Goal: Task Accomplishment & Management: Use online tool/utility

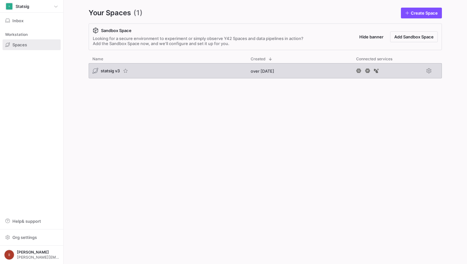
click at [109, 70] on span "statsig v3" at bounding box center [110, 70] width 19 height 5
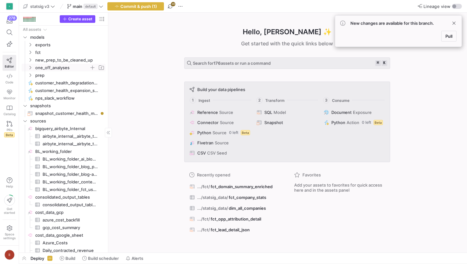
click at [51, 66] on span "one_off_analyses" at bounding box center [62, 67] width 54 height 7
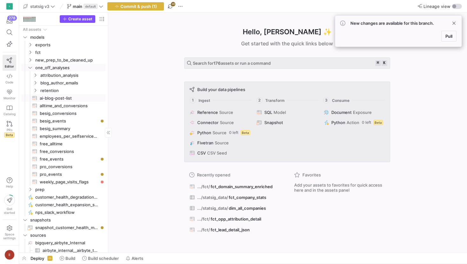
click at [57, 97] on span "ai-blog-post-list​​​​​​​​​​" at bounding box center [69, 98] width 58 height 7
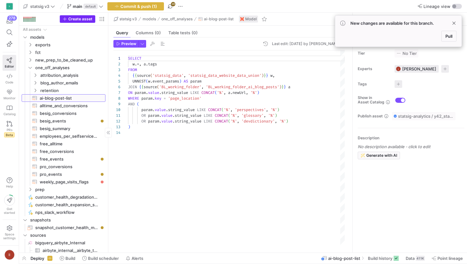
scroll to position [57, 0]
click at [81, 17] on span "Create asset" at bounding box center [80, 19] width 24 height 4
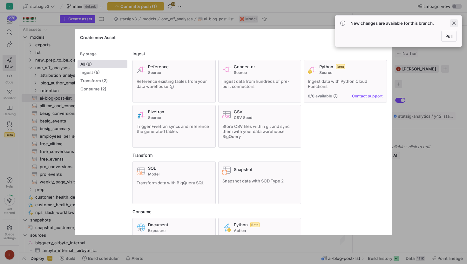
click at [457, 23] on span at bounding box center [454, 23] width 8 height 8
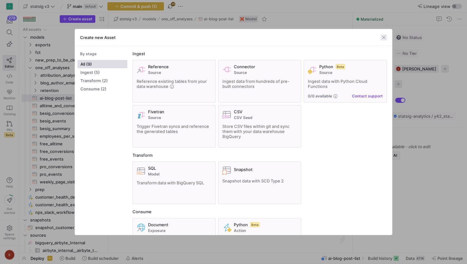
click at [385, 37] on span "button" at bounding box center [384, 37] width 6 height 6
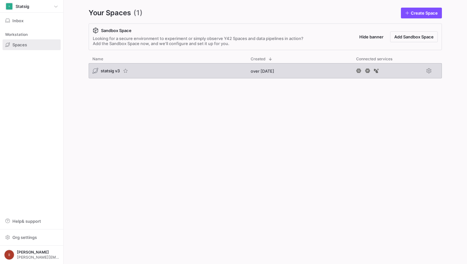
click at [107, 70] on span "statsig v3" at bounding box center [110, 70] width 19 height 5
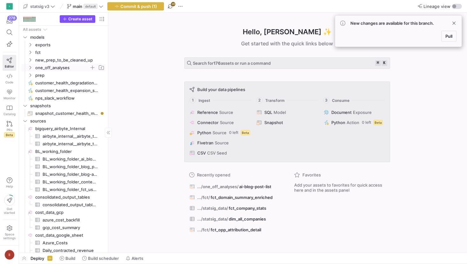
click at [61, 65] on span "one_off_analyses" at bounding box center [62, 67] width 54 height 7
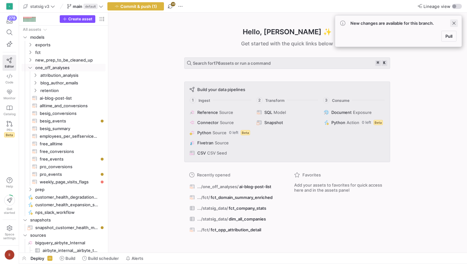
click at [455, 20] on span at bounding box center [454, 23] width 8 height 8
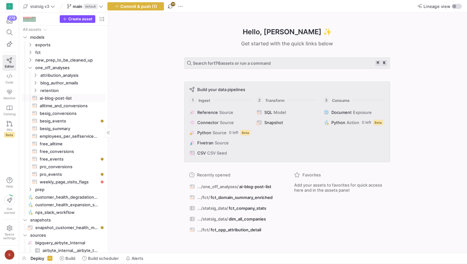
click at [69, 98] on span "ai-blog-post-list​​​​​​​​​​" at bounding box center [69, 98] width 58 height 7
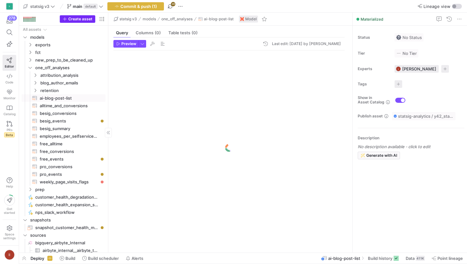
click at [83, 20] on span "Create asset" at bounding box center [80, 19] width 24 height 4
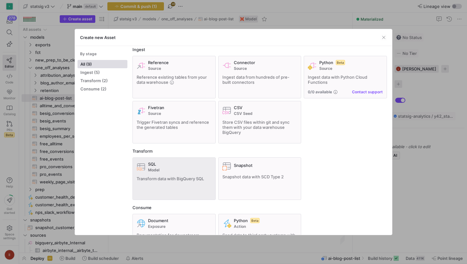
scroll to position [3, 0]
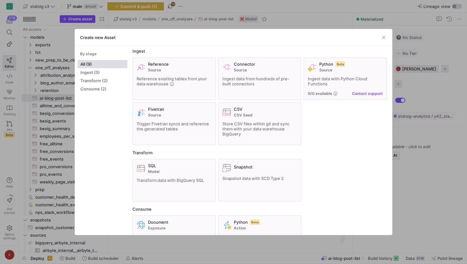
click at [48, 114] on div at bounding box center [233, 132] width 467 height 264
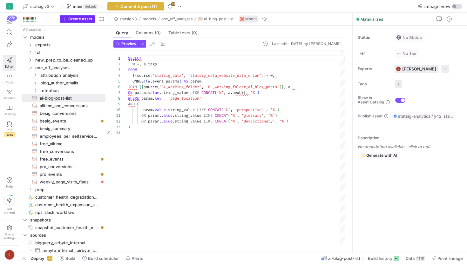
click at [78, 19] on span "Create asset" at bounding box center [80, 19] width 24 height 4
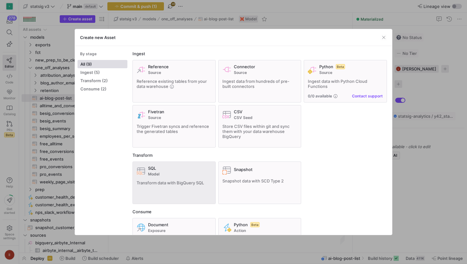
click at [171, 179] on div "SQL Model Transform data with BigQuery SQL" at bounding box center [174, 183] width 75 height 34
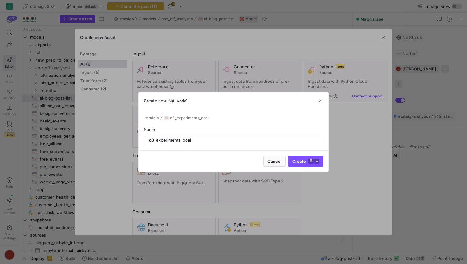
click at [153, 140] on input "q3_experiments_goal" at bounding box center [233, 140] width 169 height 5
type input "q325_experiments_goal"
click at [302, 161] on span "Create ⌘ ⏎" at bounding box center [305, 161] width 27 height 5
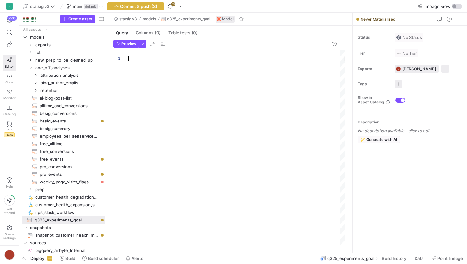
click at [139, 60] on div at bounding box center [236, 148] width 217 height 195
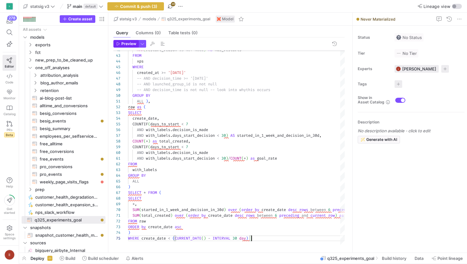
click at [131, 43] on span "Preview" at bounding box center [128, 44] width 15 height 4
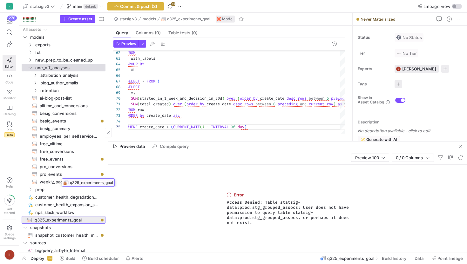
drag, startPoint x: 60, startPoint y: 221, endPoint x: 60, endPoint y: 180, distance: 41.0
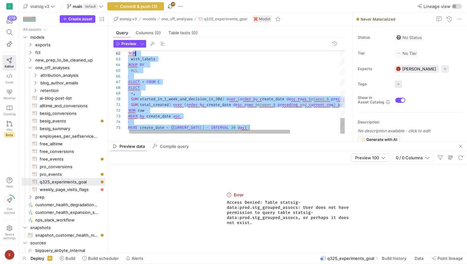
scroll to position [6, 9]
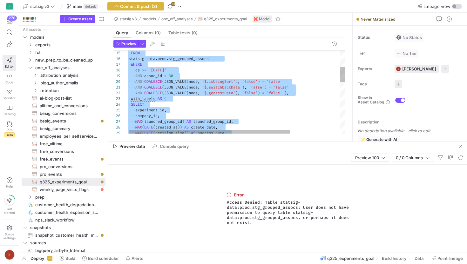
type textarea "WITH xps AS ( SELECT company_id, source_id AS experiment_id, created_time AS cr…"
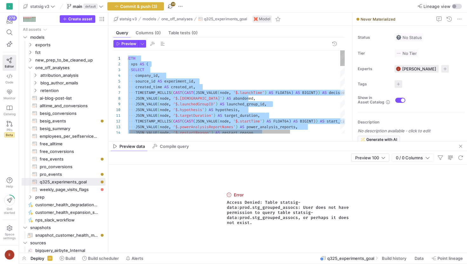
drag, startPoint x: 253, startPoint y: 127, endPoint x: 163, endPoint y: -15, distance: 167.9
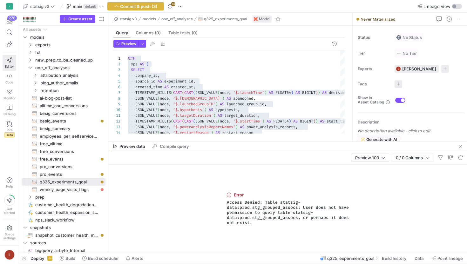
drag, startPoint x: 262, startPoint y: 228, endPoint x: 223, endPoint y: 201, distance: 47.3
click at [223, 201] on div "Error Access Denied: Table statsig-data:prod.stg_grouped_assocs: User does not …" at bounding box center [287, 209] width 359 height 88
copy span "Access Denied: Table statsig-data:prod.stg_grouped_assocs: User does not have p…"
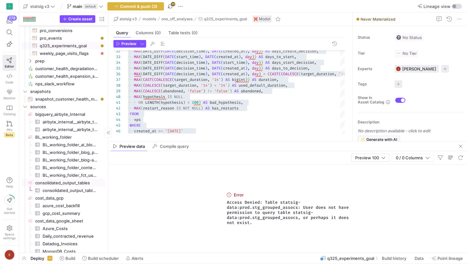
scroll to position [172, 0]
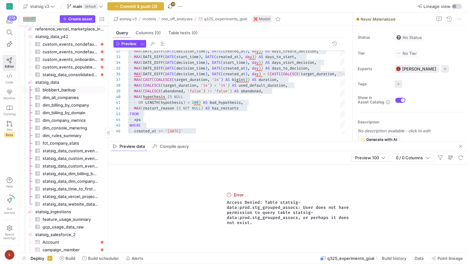
click at [60, 91] on span "blobbert_backup​​​​​​​​​" at bounding box center [71, 89] width 56 height 7
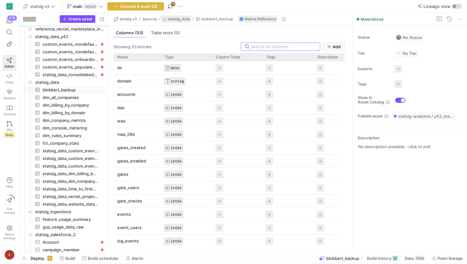
click at [176, 19] on span "statsig_data" at bounding box center [179, 19] width 22 height 4
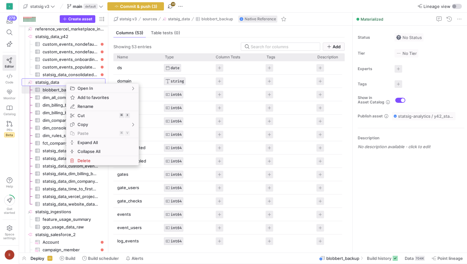
click at [62, 82] on span "statsig_data​​​​​​​​" at bounding box center [69, 82] width 69 height 7
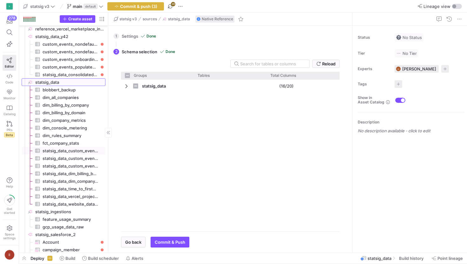
checkbox input "false"
click at [77, 19] on span "Create asset" at bounding box center [80, 19] width 24 height 4
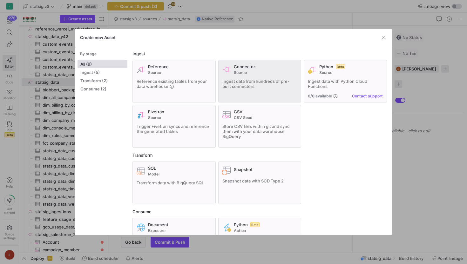
click at [241, 87] on span "Ingest data from hundreds of pre-built connectors" at bounding box center [255, 84] width 67 height 10
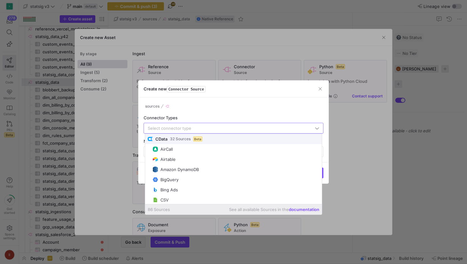
click at [217, 51] on div at bounding box center [233, 132] width 467 height 264
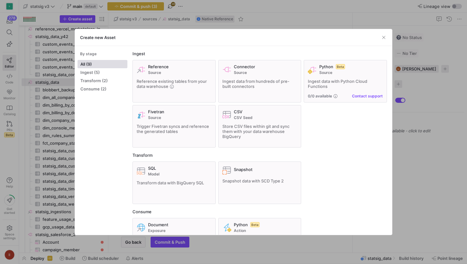
click at [59, 95] on div at bounding box center [233, 132] width 467 height 264
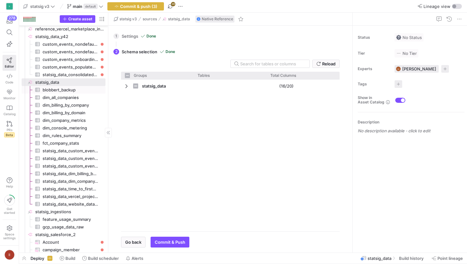
click at [38, 89] on icon "Press SPACE to select this row." at bounding box center [37, 89] width 5 height 5
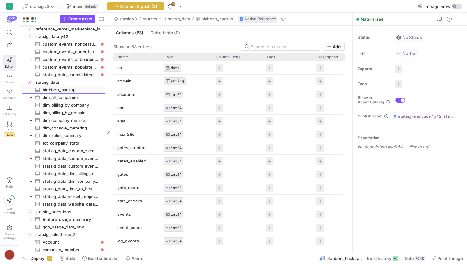
click at [56, 86] on link "blobbert_backup​​​​​​​​​" at bounding box center [64, 90] width 84 height 8
click at [30, 83] on icon "Press SPACE to select this row." at bounding box center [30, 82] width 5 height 5
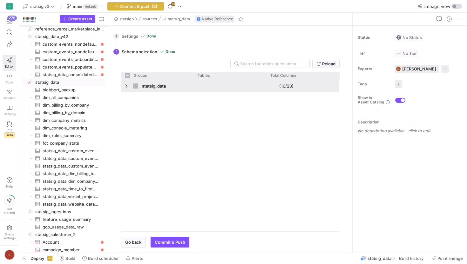
click at [127, 86] on span "Press SPACE to select this row." at bounding box center [127, 86] width 4 height 5
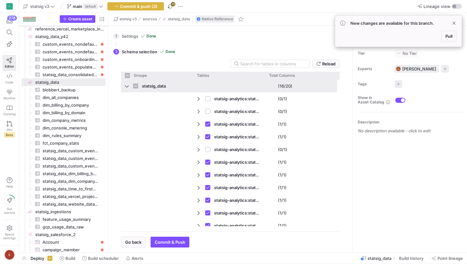
click at [125, 86] on span "Press SPACE to select this row." at bounding box center [127, 86] width 4 height 5
checkbox input "false"
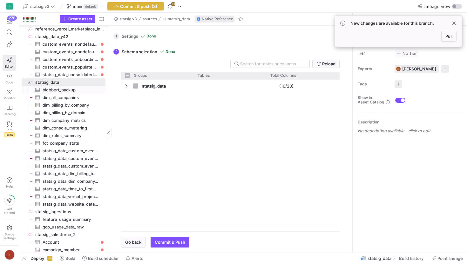
click at [73, 89] on span "blobbert_backup​​​​​​​​​" at bounding box center [71, 89] width 56 height 7
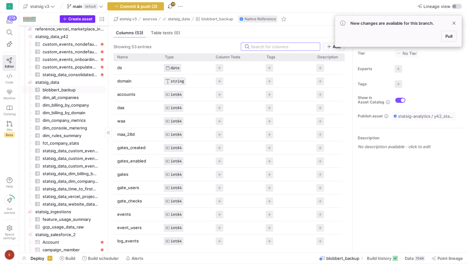
click at [81, 19] on span "Create asset" at bounding box center [80, 19] width 24 height 4
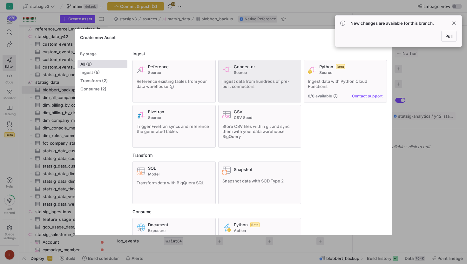
click at [232, 92] on div "Connector Source Ingest data from hundreds of pre-built connectors" at bounding box center [259, 81] width 75 height 34
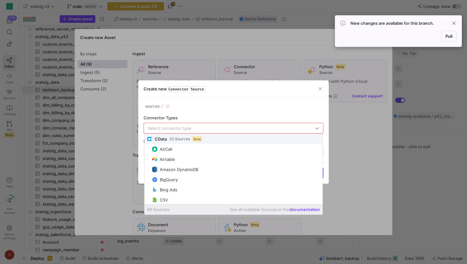
click at [236, 73] on div at bounding box center [233, 132] width 467 height 264
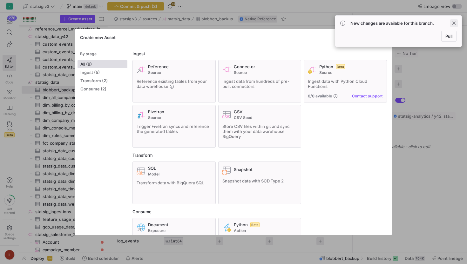
click at [452, 22] on span at bounding box center [454, 23] width 8 height 8
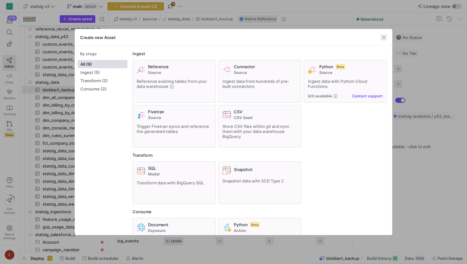
click at [386, 36] on span "button" at bounding box center [384, 37] width 6 height 6
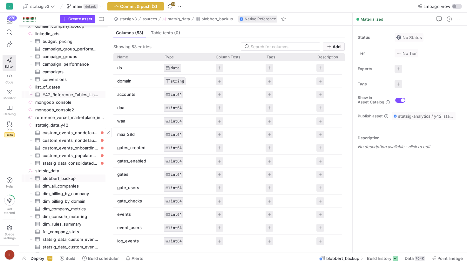
scroll to position [352, 0]
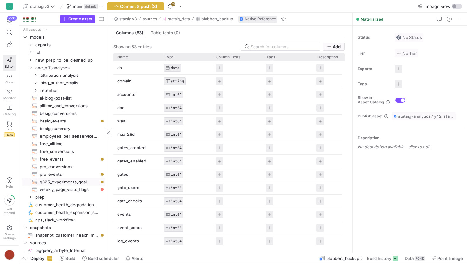
click at [63, 180] on span "q325_experiments_goal​​​​​​​​​​" at bounding box center [69, 182] width 58 height 7
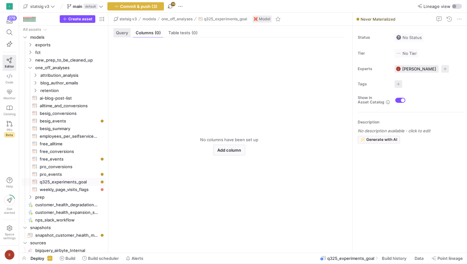
click at [120, 35] on span "Query" at bounding box center [122, 33] width 12 height 4
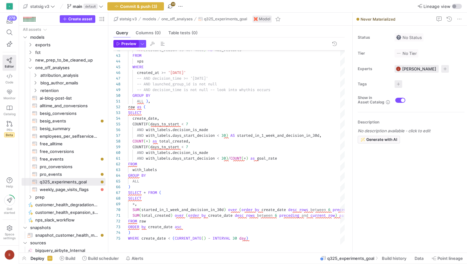
click at [125, 44] on span "Preview" at bounding box center [128, 44] width 15 height 4
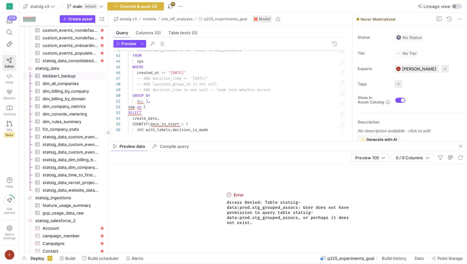
click at [62, 76] on span "blobbert_backup​​​​​​​​​" at bounding box center [71, 75] width 56 height 7
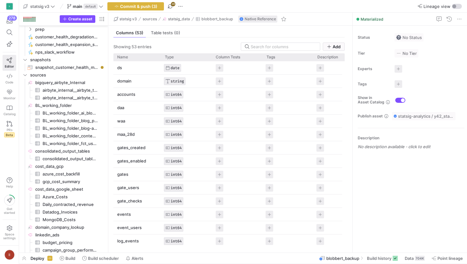
scroll to position [163, 0]
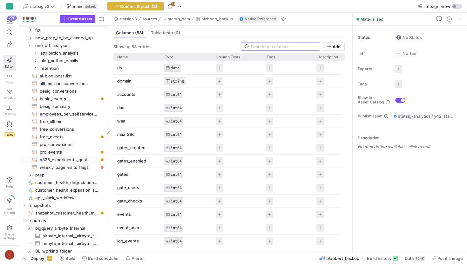
click at [67, 158] on span "q325_experiments_goal​​​​​​​​​​" at bounding box center [69, 159] width 58 height 7
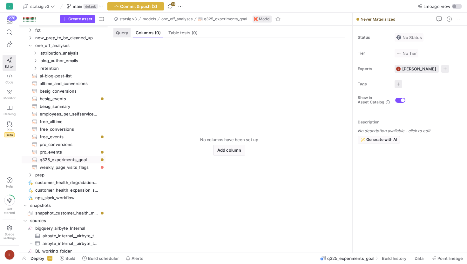
click at [123, 34] on span "Query" at bounding box center [122, 33] width 12 height 4
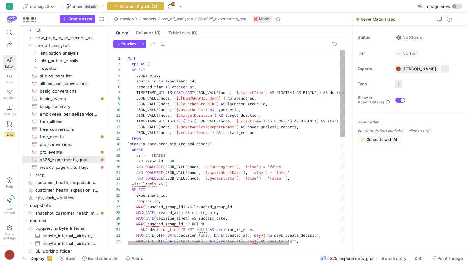
type textarea "JSON_VALUE(node, '$.targetDuration') AS target_duration, TIMESTAMP_MILLIS(CAST(…"
drag, startPoint x: 232, startPoint y: 143, endPoint x: 132, endPoint y: 143, distance: 99.5
click at [132, 143] on div "MAX ( DATE_DIFF ( DATE ( decision_time ) , DATE ( start_time ) , day ) ) AS day…" at bounding box center [270, 270] width 286 height 438
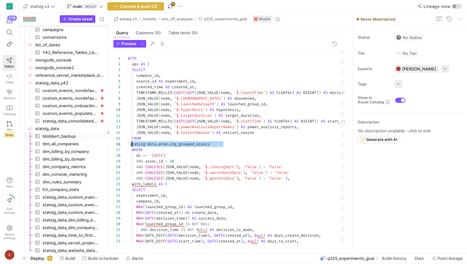
click at [63, 136] on span "blobbert_backup​​​​​​​​​" at bounding box center [71, 136] width 56 height 7
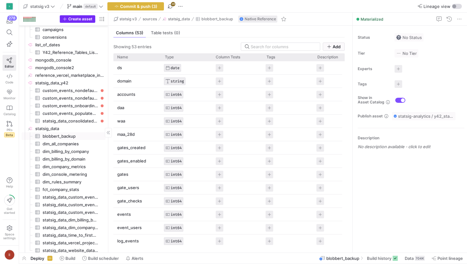
click at [77, 19] on span "Create asset" at bounding box center [80, 19] width 24 height 4
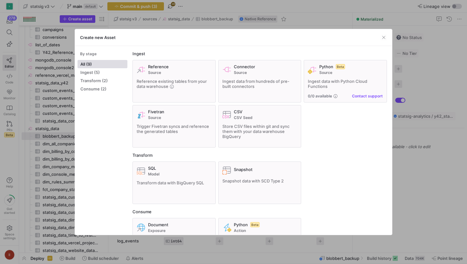
click at [34, 128] on div at bounding box center [233, 132] width 467 height 264
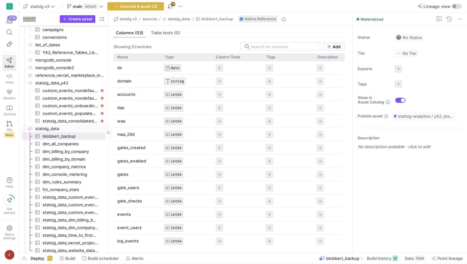
click at [46, 128] on span "statsig_data​​​​​​​​" at bounding box center [69, 128] width 69 height 7
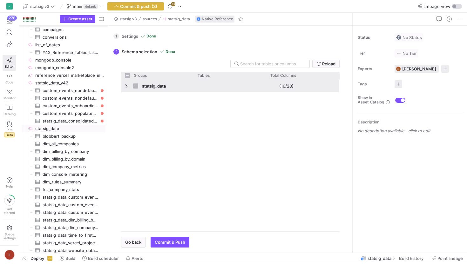
click at [123, 85] on div "statsig_data" at bounding box center [157, 86] width 73 height 13
checkbox input "false"
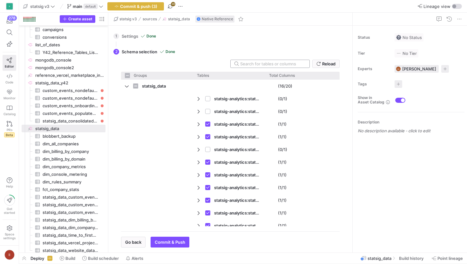
click at [272, 65] on input "text" at bounding box center [272, 63] width 64 height 5
click at [322, 61] on span "Reload" at bounding box center [325, 63] width 19 height 5
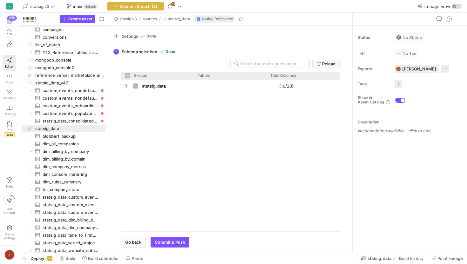
checkbox input "false"
click at [272, 62] on input "text" at bounding box center [272, 63] width 64 height 5
type input "p"
checkbox input "false"
type input "pr"
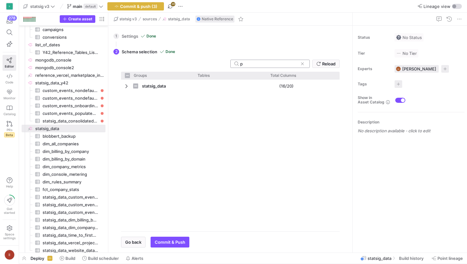
checkbox input "true"
type input "prod"
checkbox input "false"
type input "prod"
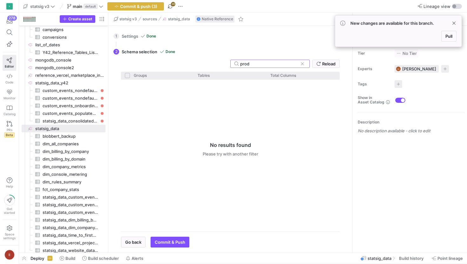
click at [224, 100] on div at bounding box center [230, 153] width 219 height 147
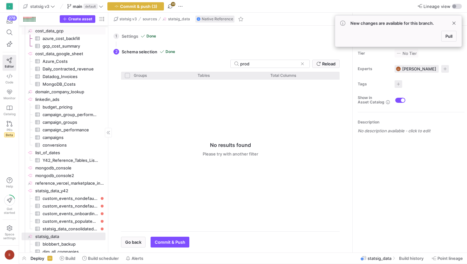
scroll to position [227, 0]
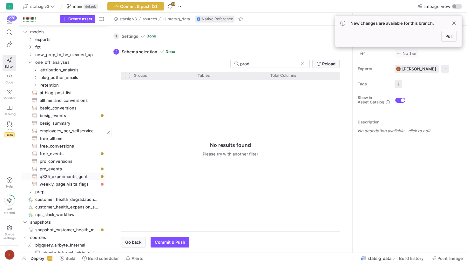
click at [52, 176] on span "q325_experiments_goal​​​​​​​​​​" at bounding box center [69, 176] width 58 height 7
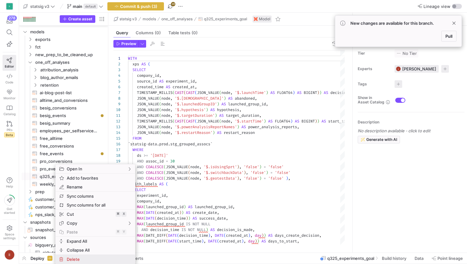
click at [74, 257] on span "Delete" at bounding box center [89, 259] width 51 height 9
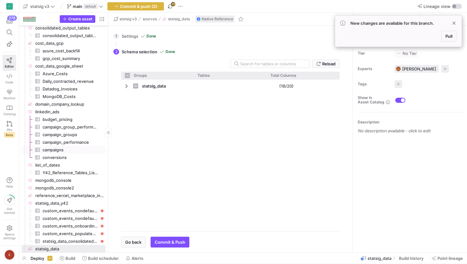
checkbox input "false"
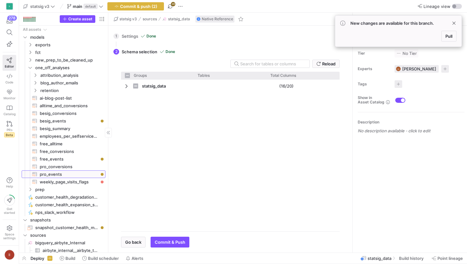
click at [64, 171] on span "pro_events​​​​​​​​​​" at bounding box center [69, 174] width 58 height 7
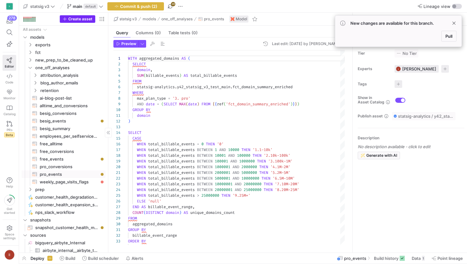
click at [85, 18] on span "Create asset" at bounding box center [80, 19] width 24 height 4
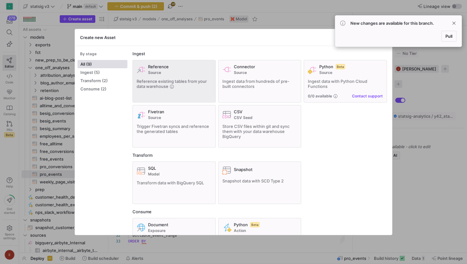
click at [201, 88] on div "Reference existing tables from your data warehouse" at bounding box center [174, 84] width 75 height 10
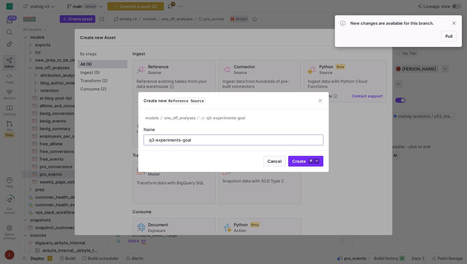
type input "q3-experiments-goal"
click at [298, 160] on span "Create ⌘ ⏎" at bounding box center [305, 161] width 27 height 5
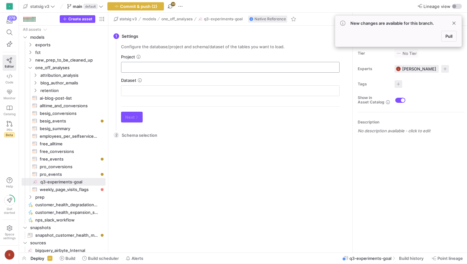
click at [145, 67] on input "text" at bounding box center [230, 67] width 208 height 5
click at [150, 94] on div at bounding box center [230, 91] width 208 height 10
click at [149, 66] on input "text" at bounding box center [230, 67] width 208 height 5
click at [148, 92] on input "text" at bounding box center [230, 90] width 208 height 5
click at [156, 60] on div "Project" at bounding box center [230, 63] width 219 height 18
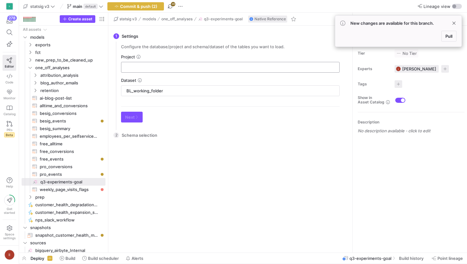
click at [156, 66] on input "text" at bounding box center [230, 67] width 208 height 5
click at [447, 37] on span "Pull" at bounding box center [449, 36] width 7 height 5
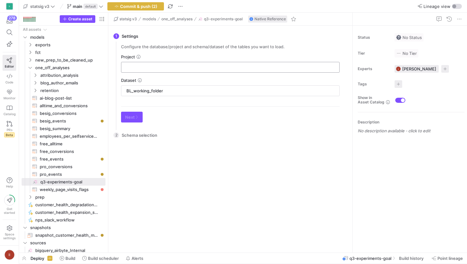
click at [152, 65] on div at bounding box center [230, 67] width 208 height 10
drag, startPoint x: 174, startPoint y: 91, endPoint x: 111, endPoint y: 89, distance: 63.6
click at [111, 89] on div "1 Settings Configure the database/project and schema/dataset of the tables you …" at bounding box center [229, 139] width 242 height 227
type input "\"
click at [145, 69] on input "text" at bounding box center [230, 67] width 208 height 5
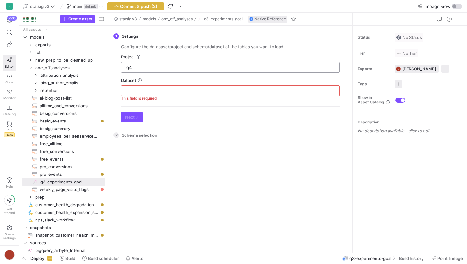
type input "q"
click at [150, 134] on div "2 Schema selection There is no data to select from. Please configure the settin…" at bounding box center [228, 188] width 231 height 120
click at [226, 20] on span "q3-experiments-goal" at bounding box center [223, 19] width 39 height 4
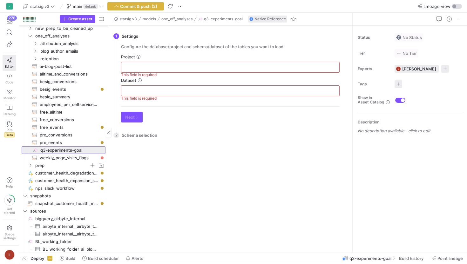
scroll to position [33, 0]
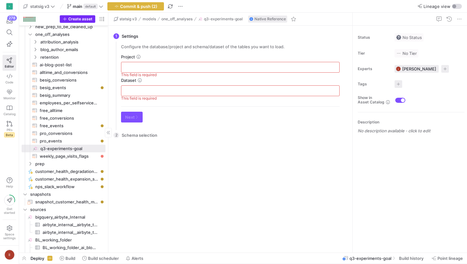
click at [80, 19] on span "Create asset" at bounding box center [80, 19] width 24 height 4
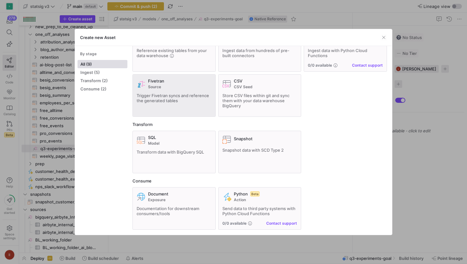
scroll to position [0, 0]
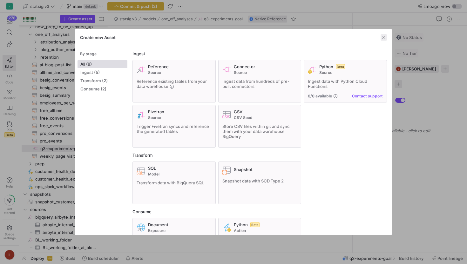
click at [384, 37] on span "button" at bounding box center [384, 37] width 6 height 6
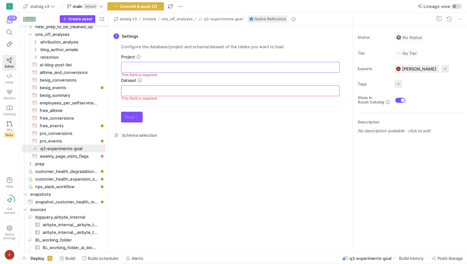
click at [152, 65] on input "text" at bounding box center [230, 67] width 208 height 5
click at [269, 20] on span "Native Reference" at bounding box center [270, 19] width 31 height 4
click at [69, 148] on span "q3-experiments-goal​​​​​​​​" at bounding box center [72, 148] width 64 height 7
click at [61, 148] on span "q3-experiments-goal​​​​​​​​" at bounding box center [72, 148] width 64 height 7
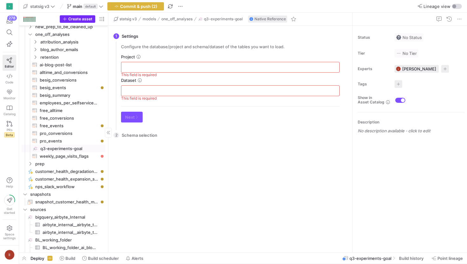
click at [85, 18] on span "Create asset" at bounding box center [80, 19] width 24 height 4
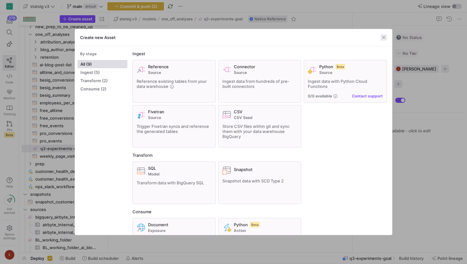
click at [382, 37] on span "button" at bounding box center [384, 37] width 6 height 6
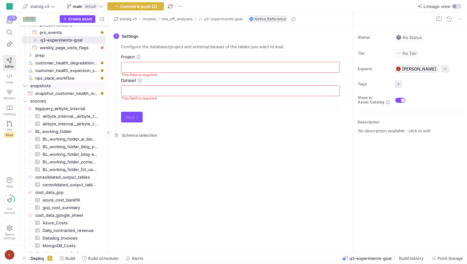
scroll to position [143, 0]
click at [62, 133] on span "BL_working_folder​​​​​​​​" at bounding box center [69, 130] width 69 height 7
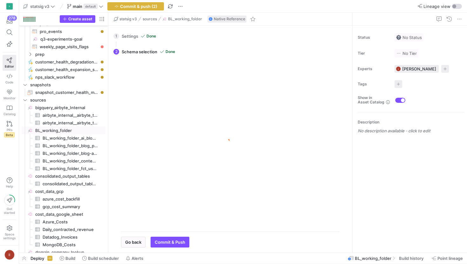
click at [127, 36] on div "1 Settings Done Configure the database/project and schema/dataset of the tables…" at bounding box center [228, 36] width 231 height 16
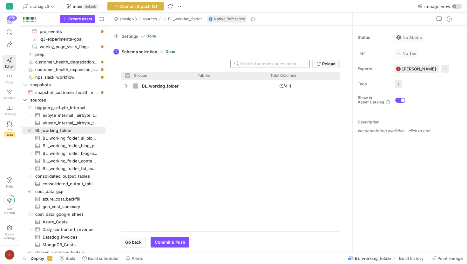
checkbox input "false"
click at [319, 64] on icon at bounding box center [318, 64] width 4 height 4
click at [277, 62] on input "text" at bounding box center [272, 63] width 64 height 5
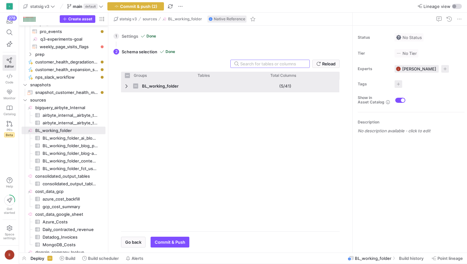
click at [126, 85] on span "Press SPACE to select this row." at bounding box center [127, 86] width 4 height 5
checkbox input "false"
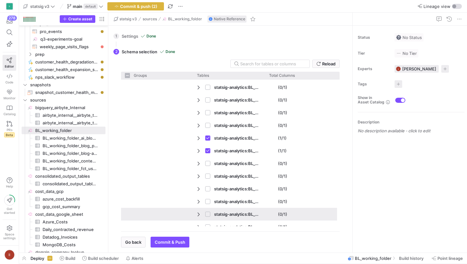
scroll to position [309, 0]
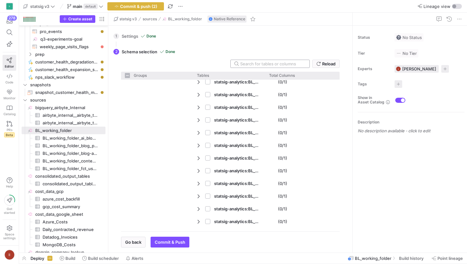
click at [253, 65] on input "text" at bounding box center [272, 63] width 64 height 5
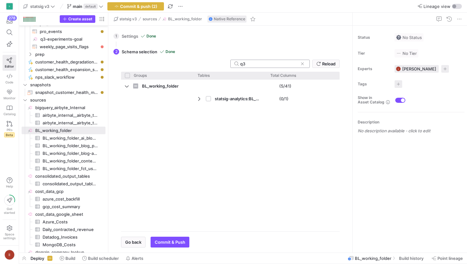
scroll to position [0, 0]
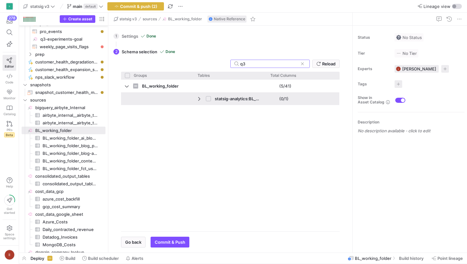
type input "q3"
click at [208, 97] on input "Press Space to toggle row selection (unchecked)" at bounding box center [208, 98] width 5 height 5
checkbox input "true"
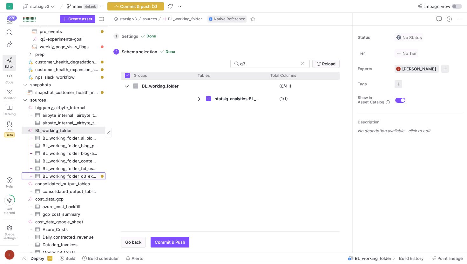
click at [84, 177] on span "BL_working_folder_q3_experiments_goal​​​​​​​​​" at bounding box center [71, 176] width 56 height 7
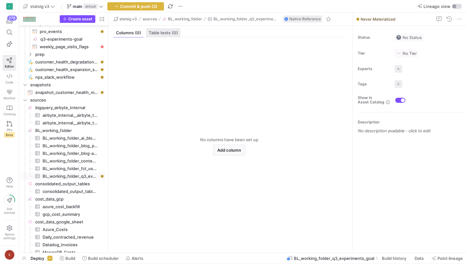
click at [160, 34] on span "Table tests (0)" at bounding box center [163, 33] width 29 height 4
click at [125, 32] on span "Columns (0)" at bounding box center [128, 33] width 25 height 4
click at [231, 149] on span "Add column" at bounding box center [229, 150] width 24 height 5
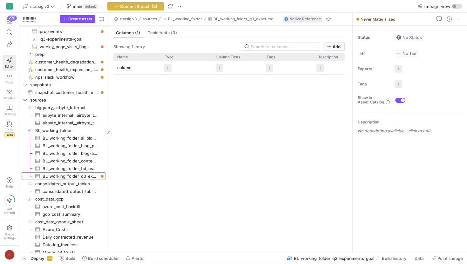
click at [73, 178] on span "BL_working_folder_q3_experiments_goal​​​​​​​​​" at bounding box center [71, 176] width 56 height 7
click at [133, 6] on span "Commit & push (3)" at bounding box center [138, 6] width 37 height 5
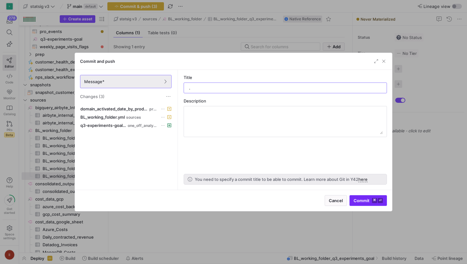
type input "."
click at [365, 197] on span "submit" at bounding box center [368, 201] width 37 height 10
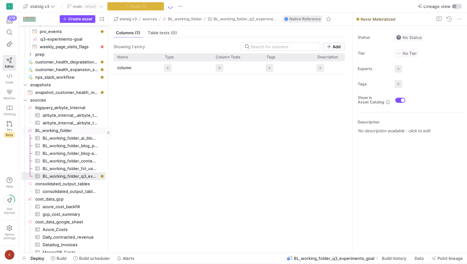
click at [54, 129] on span "BL_working_folder​​​​​​​​" at bounding box center [69, 130] width 69 height 7
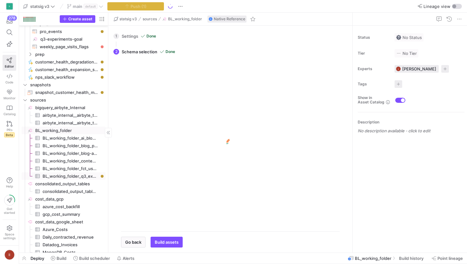
click at [68, 177] on span "BL_working_folder_q3_experiments_goal​​​​​​​​​" at bounding box center [71, 176] width 56 height 7
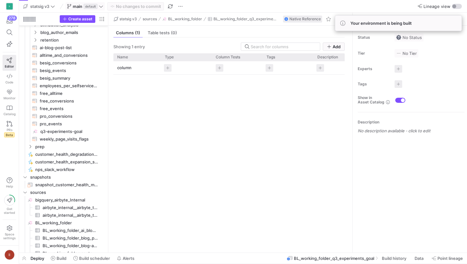
scroll to position [102, 0]
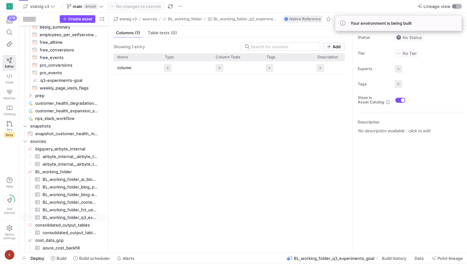
click at [454, 5] on div "button" at bounding box center [454, 6] width 4 height 4
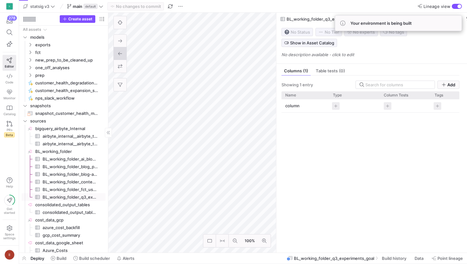
click at [70, 197] on span "BL_working_folder_q3_experiments_goal​​​​​​​​​" at bounding box center [71, 197] width 56 height 7
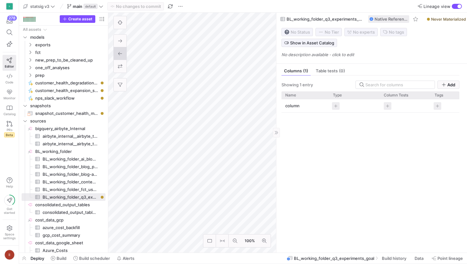
click at [436, 18] on span "Never Materialized" at bounding box center [448, 19] width 35 height 5
click at [436, 20] on span "Never Materialized" at bounding box center [448, 19] width 35 height 5
click at [37, 258] on span "Deploy" at bounding box center [38, 258] width 14 height 5
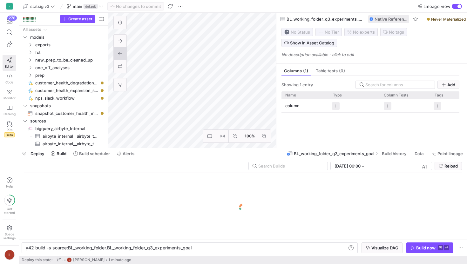
scroll to position [0, 166]
click at [418, 246] on div "Build now" at bounding box center [425, 248] width 19 height 5
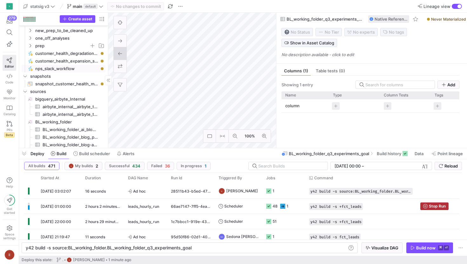
scroll to position [6, 0]
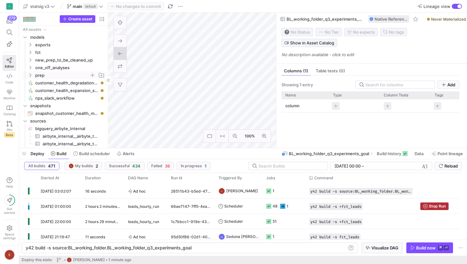
click at [53, 76] on span "prep" at bounding box center [62, 75] width 54 height 7
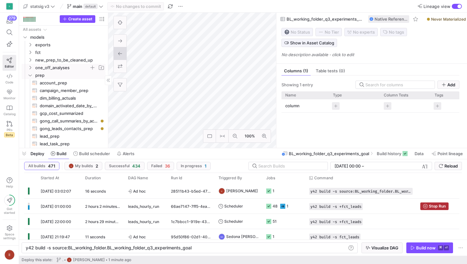
click at [51, 66] on span "one_off_analyses" at bounding box center [62, 67] width 54 height 7
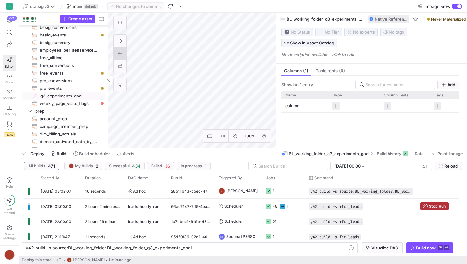
click at [58, 94] on span "q3-experiments-goal​​​​​​​​" at bounding box center [72, 95] width 64 height 7
type textarea "y42 build"
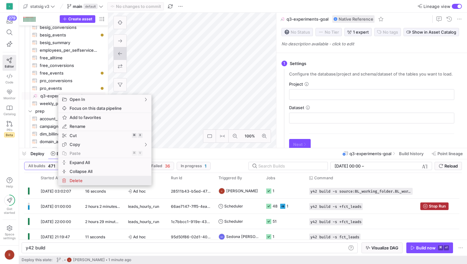
click at [78, 180] on span "Delete" at bounding box center [99, 180] width 65 height 9
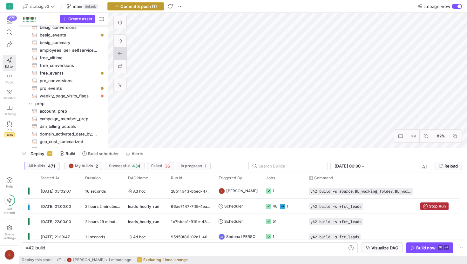
click at [148, 7] on span "Commit & push (1)" at bounding box center [138, 6] width 37 height 5
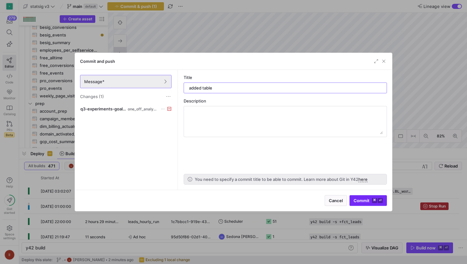
type input "added table"
click at [362, 202] on span "Commit ⌘ ⏎" at bounding box center [368, 200] width 29 height 5
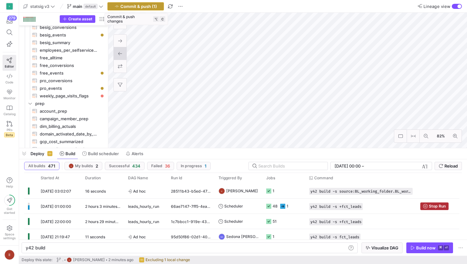
click at [142, 7] on span "Commit & push (1)" at bounding box center [138, 6] width 37 height 5
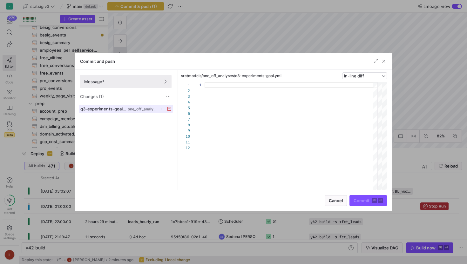
click at [136, 110] on span "one_off_analyses" at bounding box center [143, 109] width 30 height 4
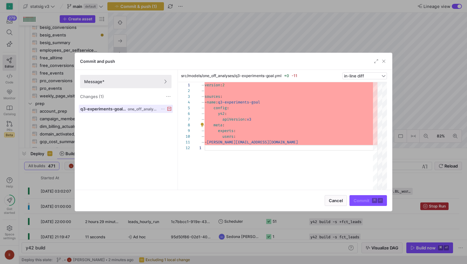
click at [169, 109] on icon at bounding box center [169, 109] width 4 height 4
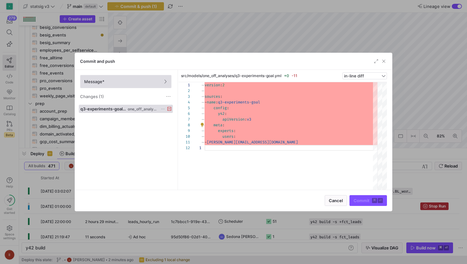
click at [166, 79] on span "Message*" at bounding box center [125, 81] width 83 height 5
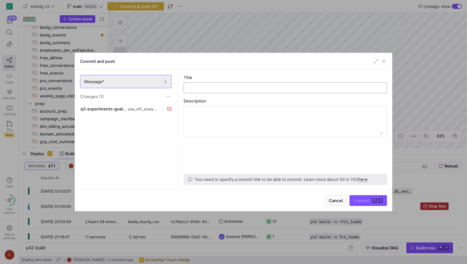
click at [211, 89] on input "text" at bounding box center [285, 87] width 193 height 5
type input "deleted table"
click at [363, 202] on span "Commit ⌘ ⏎" at bounding box center [368, 200] width 29 height 5
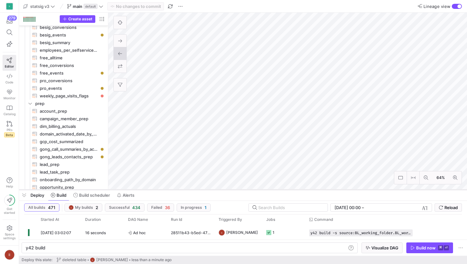
drag, startPoint x: 247, startPoint y: 148, endPoint x: 233, endPoint y: 189, distance: 43.8
click at [233, 189] on div at bounding box center [243, 190] width 448 height 3
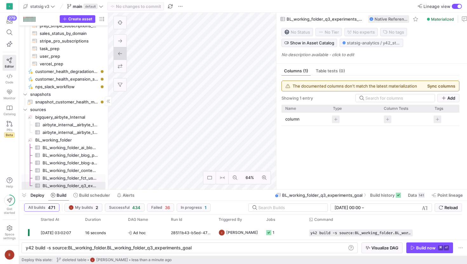
scroll to position [305, 0]
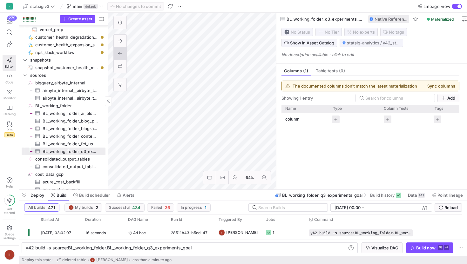
click at [67, 146] on span "BL_working_folder_fct_user_stats​​​​​​​​​" at bounding box center [71, 143] width 56 height 7
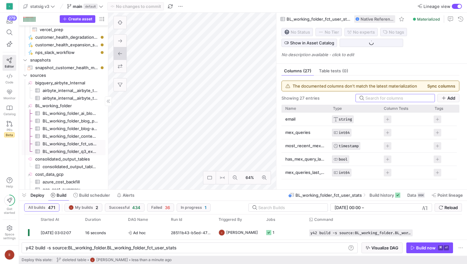
click at [66, 151] on span "BL_working_folder_q3_experiments_goal​​​​​​​​​" at bounding box center [71, 151] width 56 height 7
type textarea "y42 build -s source:BL_working_folder.BL_working_folder_q3_experiments_goal"
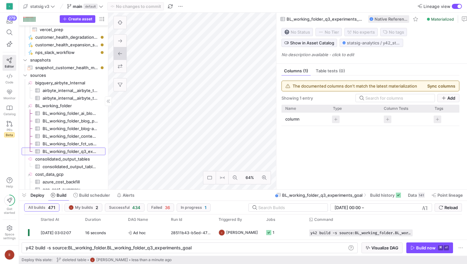
click at [88, 151] on span "BL_working_folder_q3_experiments_goal​​​​​​​​​" at bounding box center [71, 151] width 56 height 7
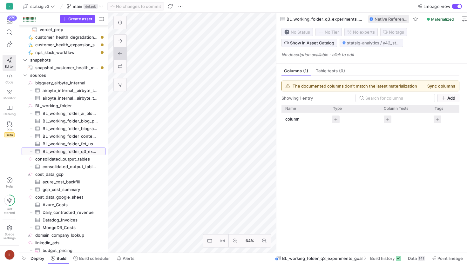
drag, startPoint x: 230, startPoint y: 190, endPoint x: 214, endPoint y: 262, distance: 73.7
click at [278, 130] on div at bounding box center [276, 133] width 7 height 10
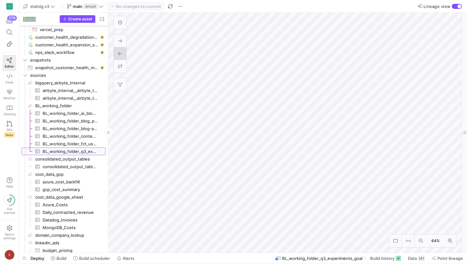
click at [79, 151] on span "BL_working_folder_q3_experiments_goal​​​​​​​​​" at bounding box center [71, 151] width 56 height 7
click at [458, 6] on div "button" at bounding box center [460, 6] width 4 height 4
